Goal: Information Seeking & Learning: Find specific fact

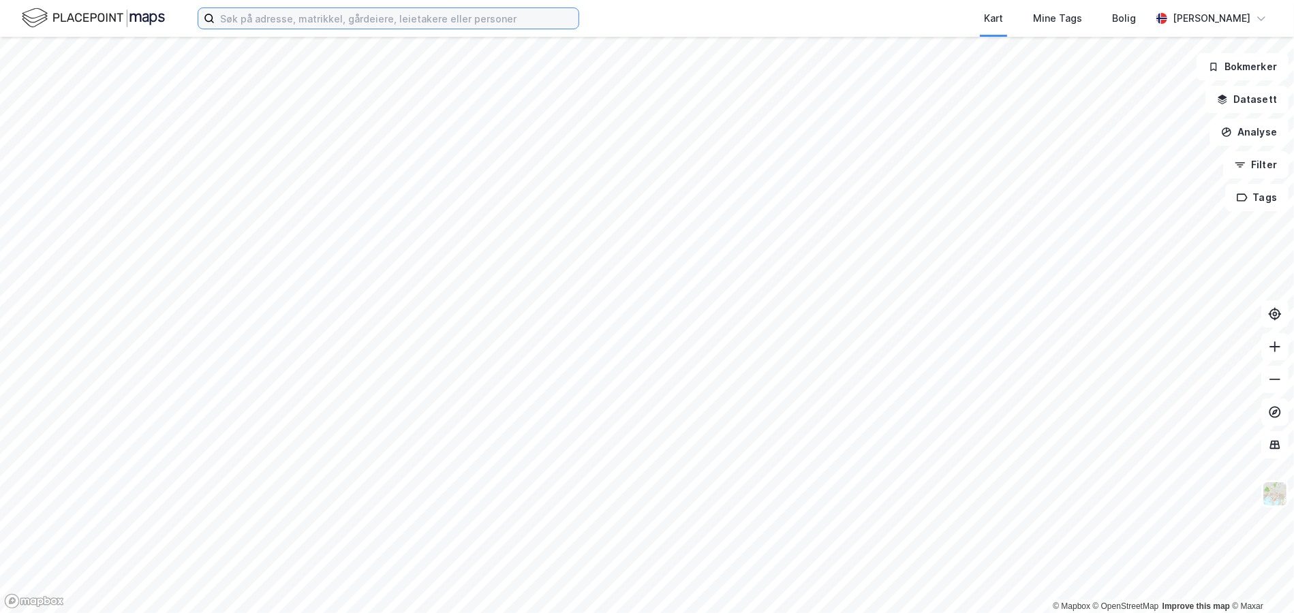
click at [253, 23] on input at bounding box center [397, 18] width 364 height 20
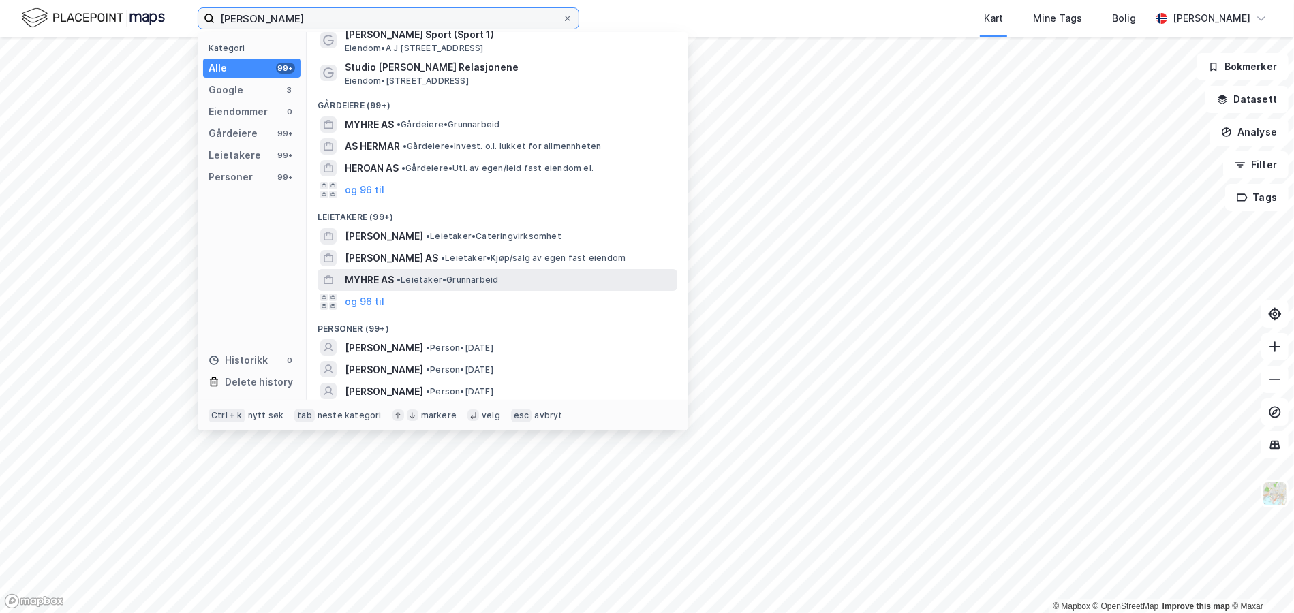
scroll to position [89, 0]
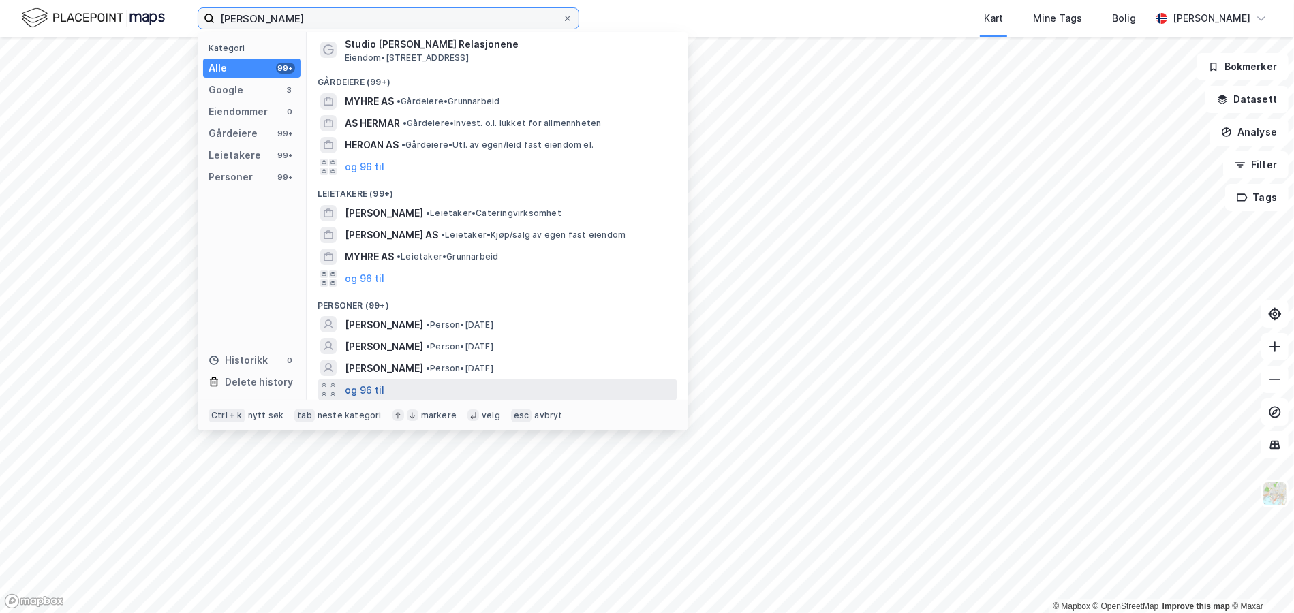
type input "[PERSON_NAME]"
click at [371, 392] on button "og 96 til" at bounding box center [365, 389] width 40 height 16
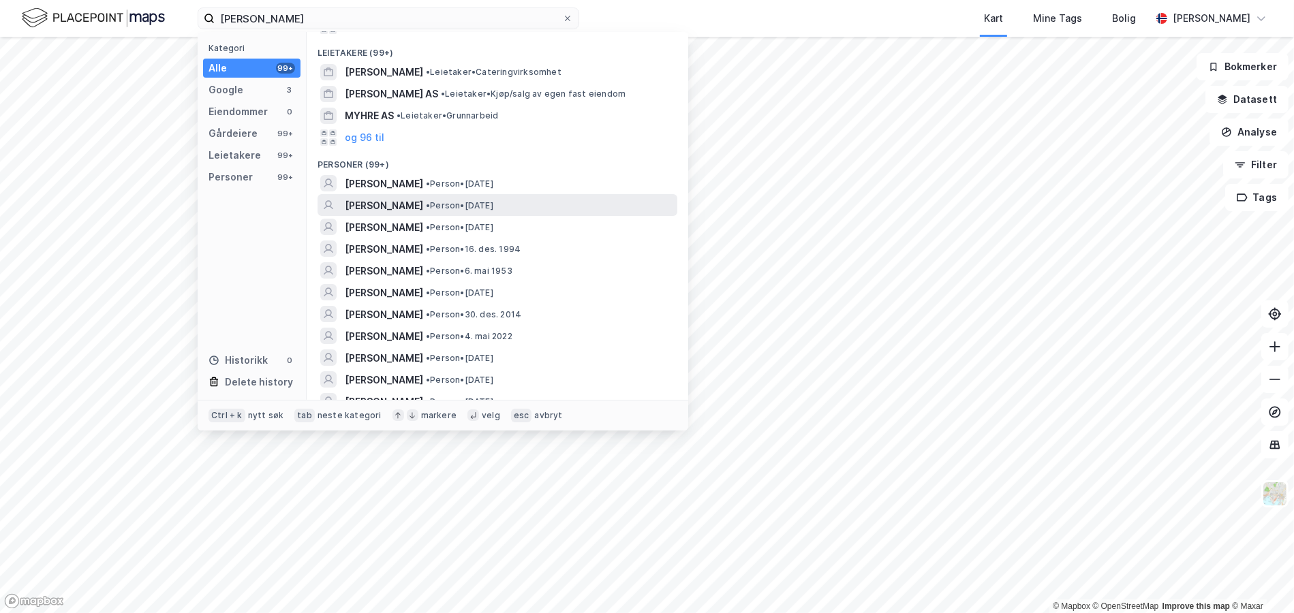
scroll to position [225, 0]
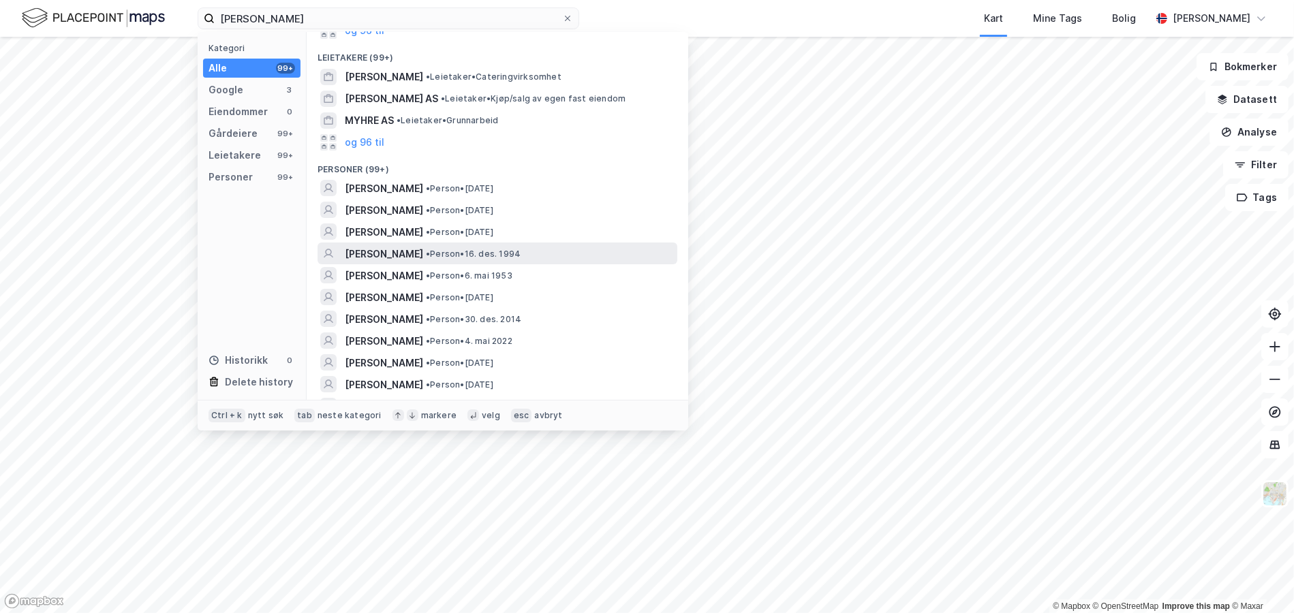
click at [442, 256] on span "• Person • 16. des. 1994" at bounding box center [473, 254] width 95 height 11
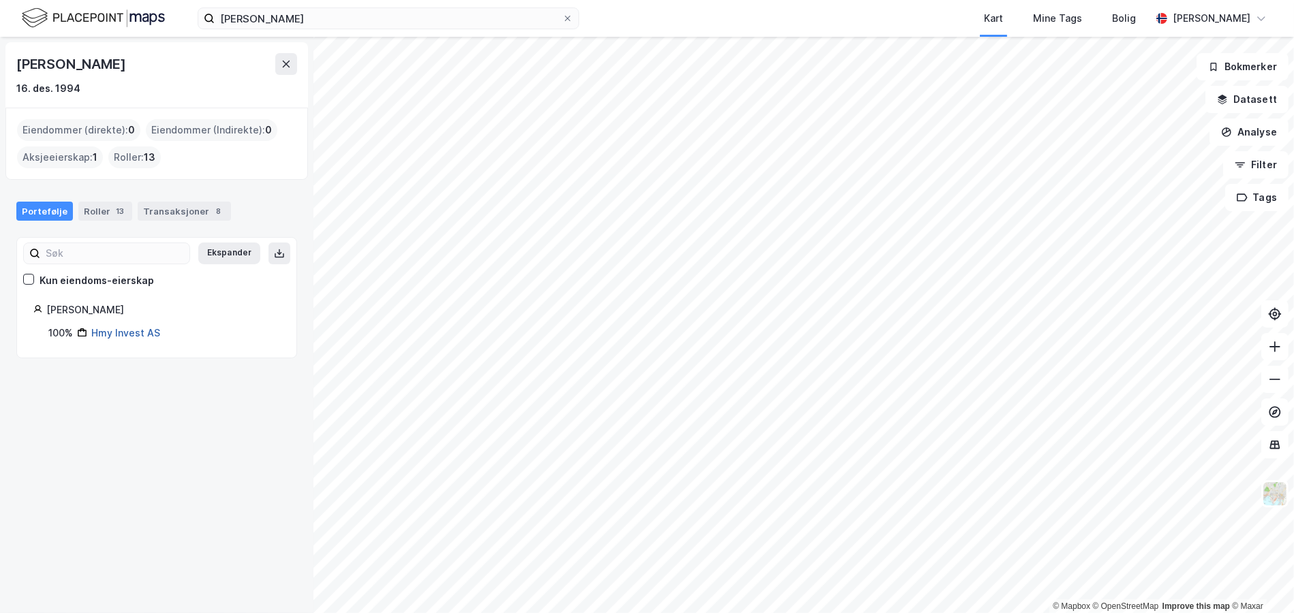
click at [118, 330] on link "Hmy Invest AS" at bounding box center [125, 333] width 69 height 12
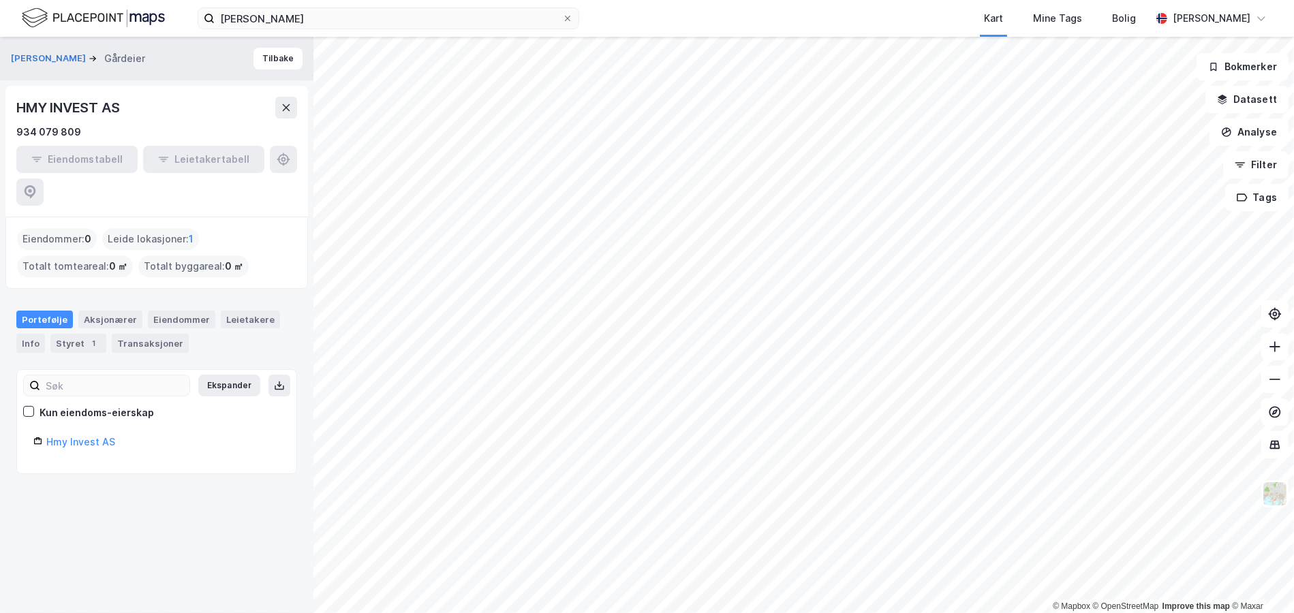
click at [151, 11] on img at bounding box center [93, 18] width 143 height 24
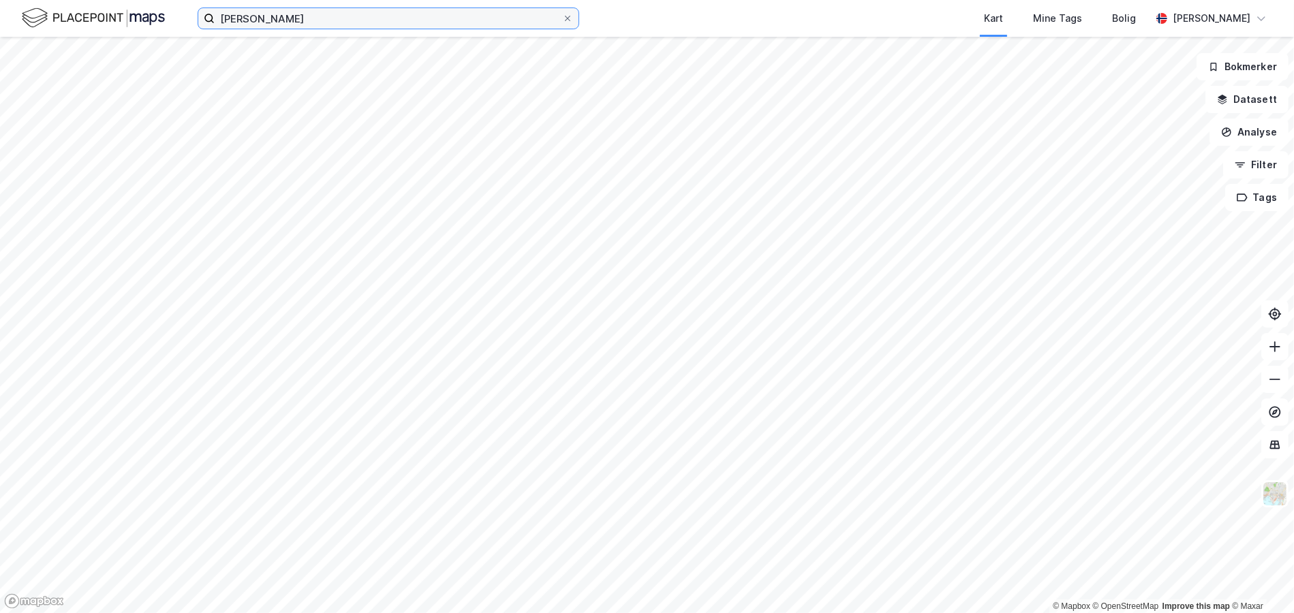
click at [283, 14] on input "[PERSON_NAME]" at bounding box center [388, 18] width 347 height 20
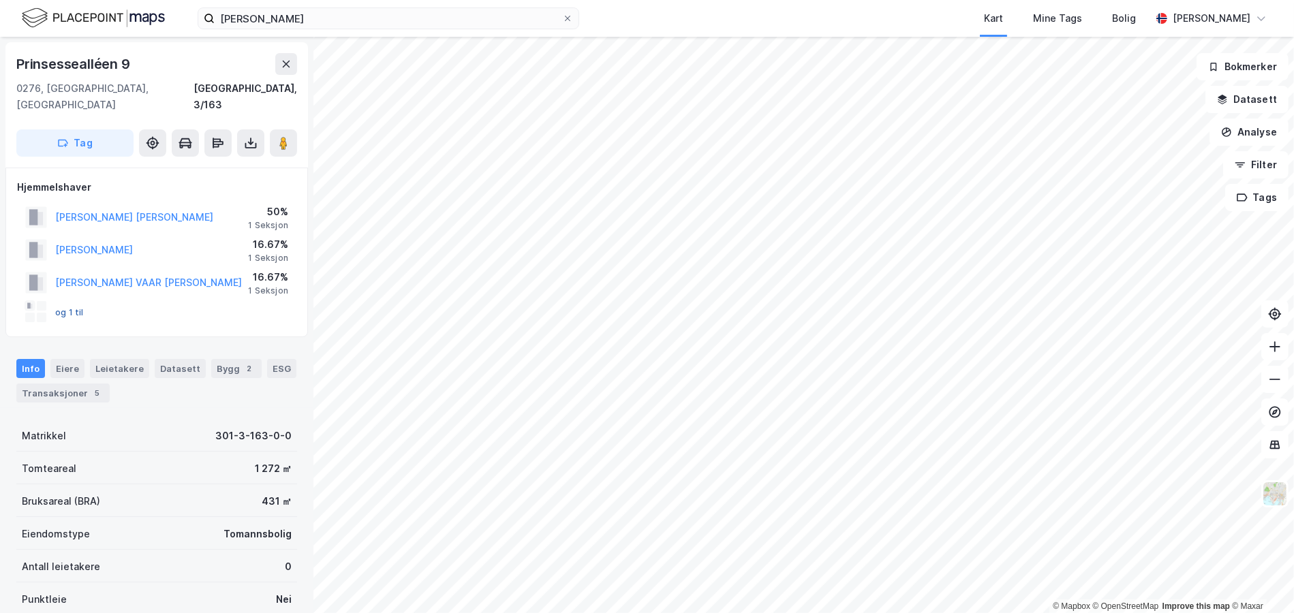
click at [0, 0] on button "og 1 til" at bounding box center [0, 0] width 0 height 0
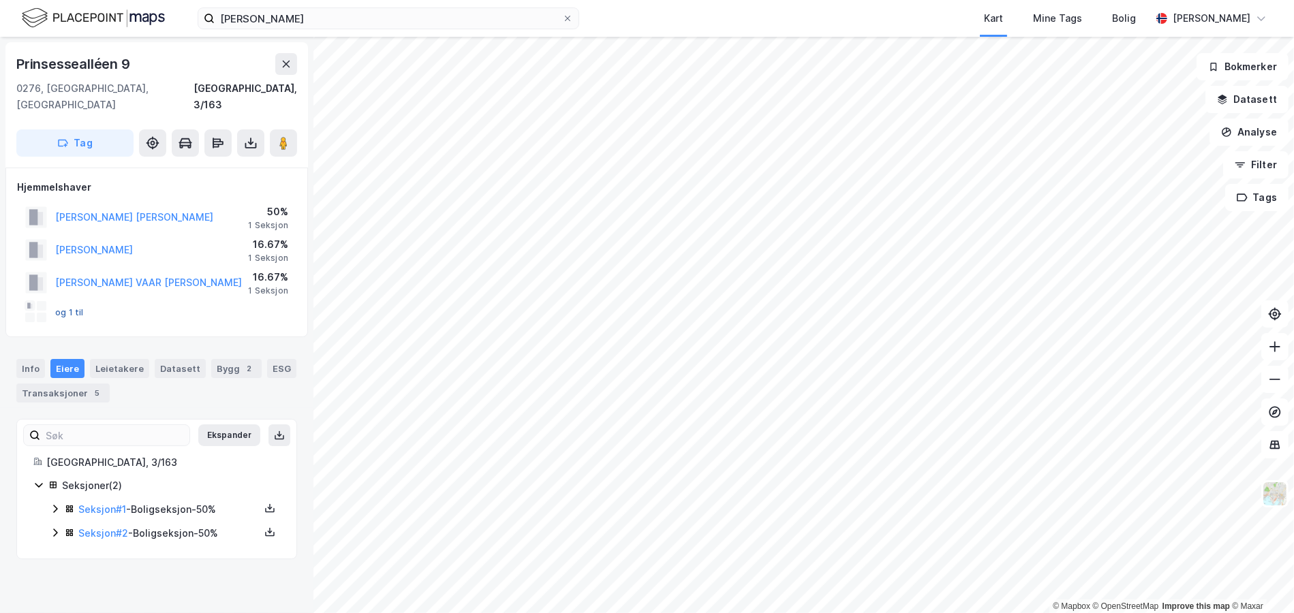
click at [0, 0] on button "og 1 til" at bounding box center [0, 0] width 0 height 0
click at [51, 503] on icon at bounding box center [55, 508] width 11 height 11
click at [54, 591] on icon at bounding box center [55, 595] width 4 height 8
click at [111, 16] on img at bounding box center [93, 18] width 143 height 24
